Goal: Transaction & Acquisition: Purchase product/service

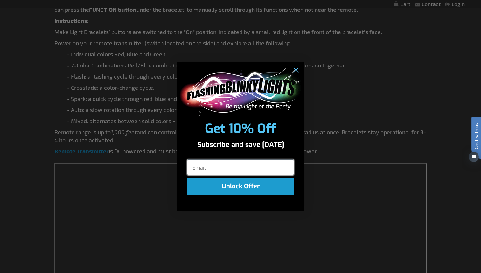
scroll to position [417, 0]
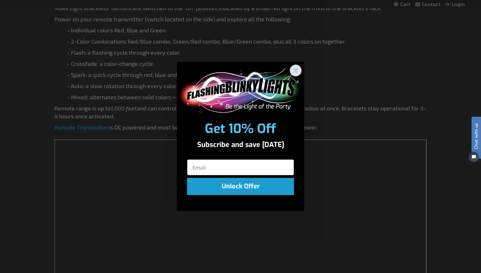
click at [297, 69] on circle "Close dialog" at bounding box center [295, 70] width 10 height 10
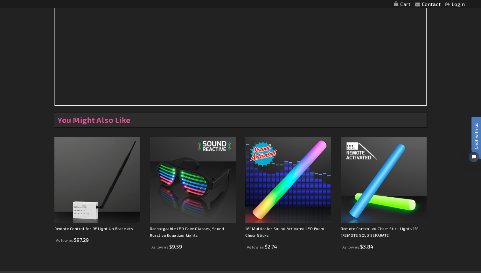
scroll to position [617, 0]
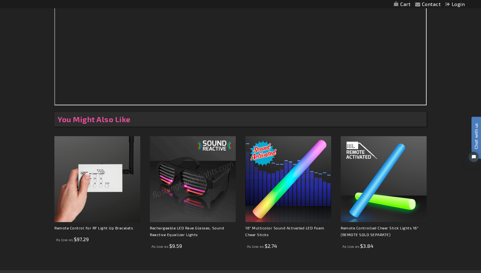
click at [103, 181] on img at bounding box center [97, 179] width 86 height 86
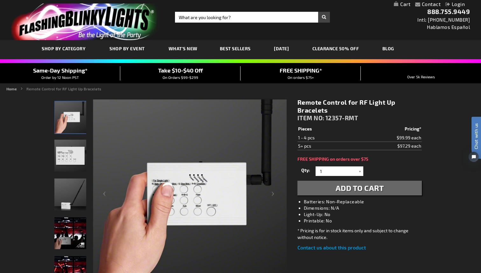
click at [72, 155] on img "Remote Control for RF Light Up Bracelets" at bounding box center [70, 156] width 32 height 32
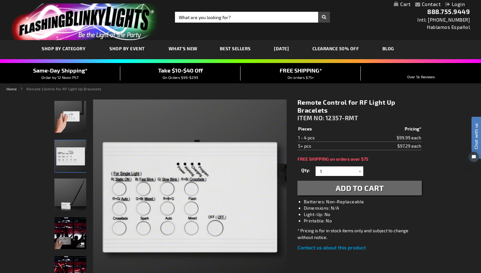
click at [65, 201] on img "Remote Control for RF Light Up Bracelets" at bounding box center [70, 194] width 32 height 32
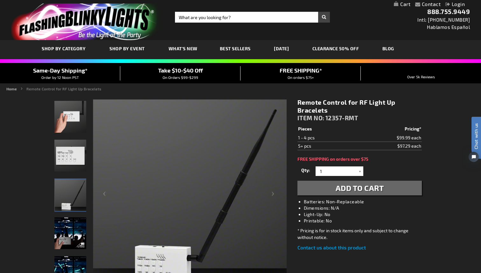
click at [66, 244] on img "Remote Control for RF Light Up Bracelets" at bounding box center [70, 233] width 32 height 32
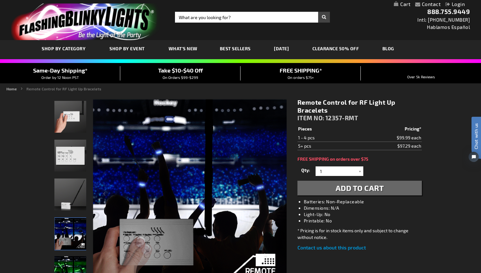
click at [78, 194] on img "Remote Control for RF Light Up Bracelets" at bounding box center [70, 194] width 32 height 32
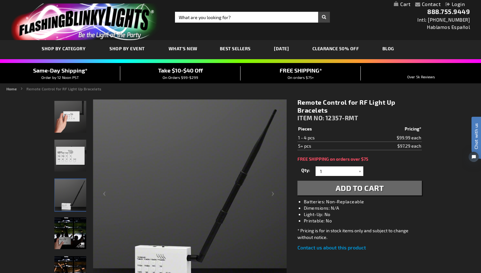
click at [76, 151] on img "Remote Control for RF Light Up Bracelets" at bounding box center [70, 156] width 32 height 32
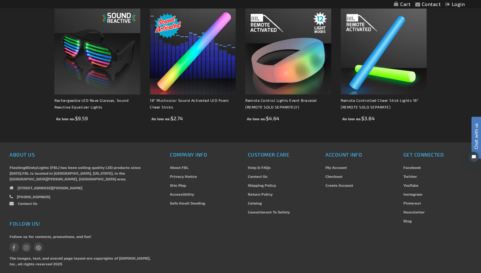
scroll to position [739, 0]
